Goal: Transaction & Acquisition: Purchase product/service

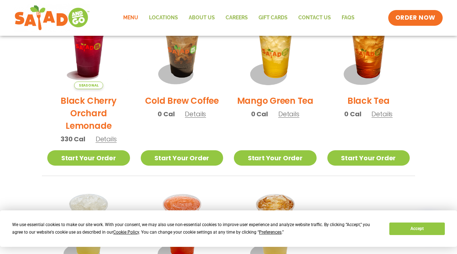
scroll to position [524, 0]
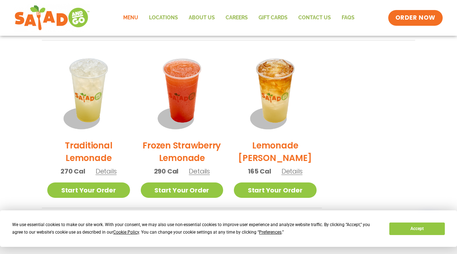
click at [286, 175] on span "Details" at bounding box center [292, 171] width 21 height 9
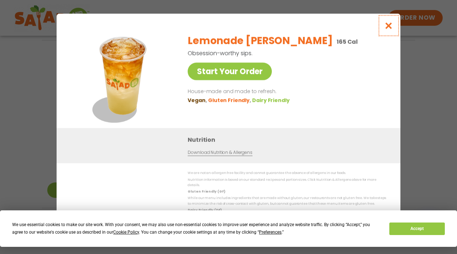
click at [388, 27] on icon "Close modal" at bounding box center [389, 26] width 9 height 8
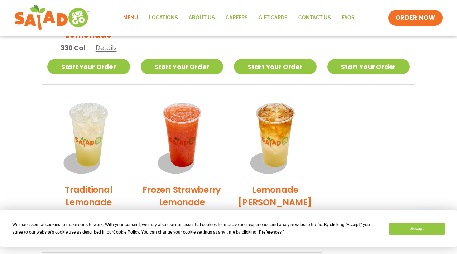
scroll to position [478, 0]
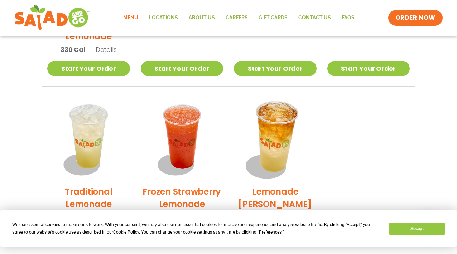
click at [289, 132] on img at bounding box center [275, 138] width 97 height 97
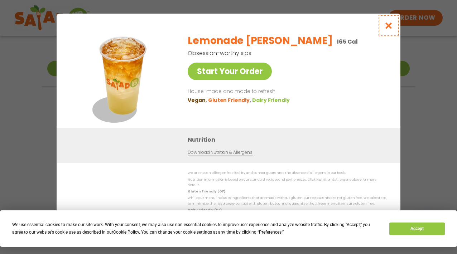
click at [383, 27] on button "Close modal" at bounding box center [388, 26] width 23 height 24
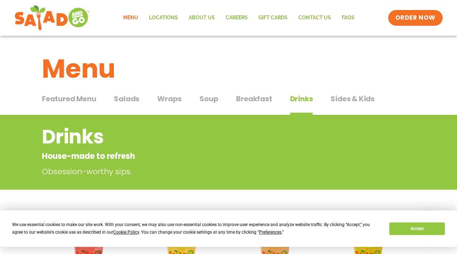
click at [343, 96] on span "Sides & Kids" at bounding box center [353, 99] width 44 height 11
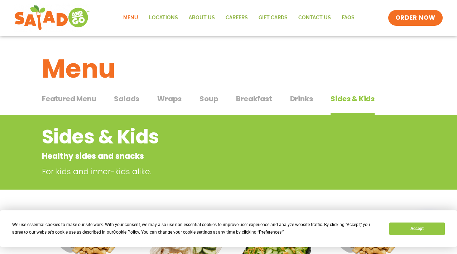
click at [160, 103] on span "Wraps" at bounding box center [169, 99] width 24 height 11
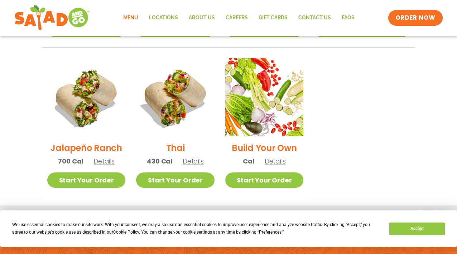
scroll to position [509, 0]
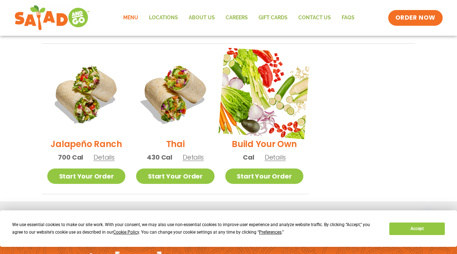
click at [250, 90] on img at bounding box center [265, 94] width 92 height 92
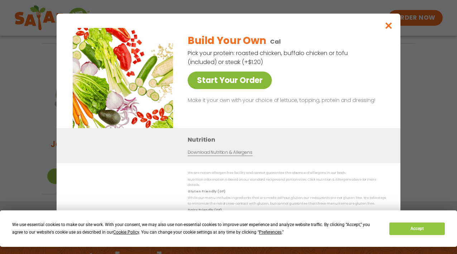
click at [227, 84] on link "Start Your Order" at bounding box center [230, 81] width 84 height 18
